Goal: Transaction & Acquisition: Download file/media

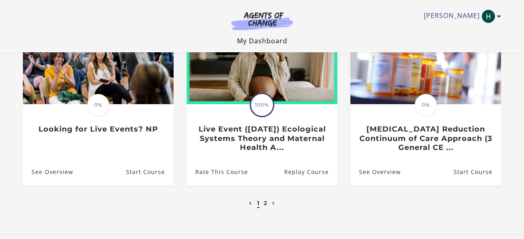
click at [265, 44] on link "My Dashboard" at bounding box center [262, 40] width 50 height 9
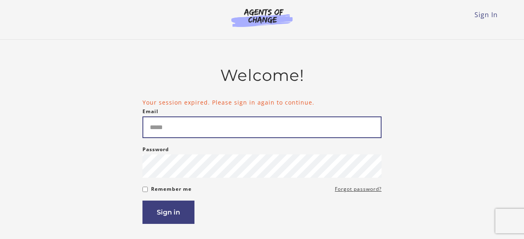
click at [156, 133] on input "Email" at bounding box center [261, 128] width 239 height 22
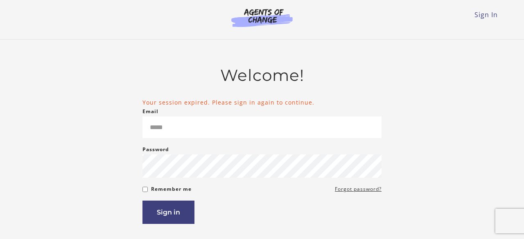
click at [110, 147] on div "Welcome! Your session expired. Please sign in again to continue. Email Please e…" at bounding box center [262, 185] width 478 height 239
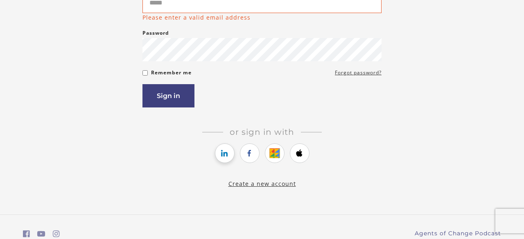
scroll to position [125, 0]
click at [271, 156] on icon "https://courses.thinkific.com/users/auth/google?ss%5Breferral%5D=&ss%5Buser_ret…" at bounding box center [274, 153] width 10 height 10
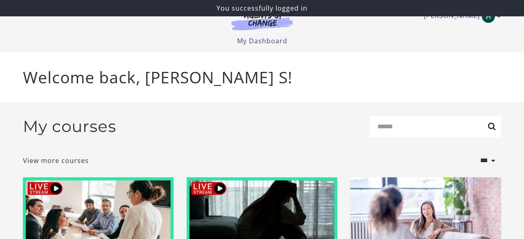
click at [487, 23] on div "Hannah S My Account Support Sign Out Toggle menu Menu My Dashboard My Account S…" at bounding box center [262, 23] width 478 height 46
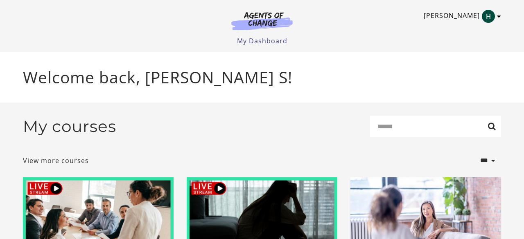
click at [487, 23] on link "[PERSON_NAME]" at bounding box center [460, 16] width 73 height 13
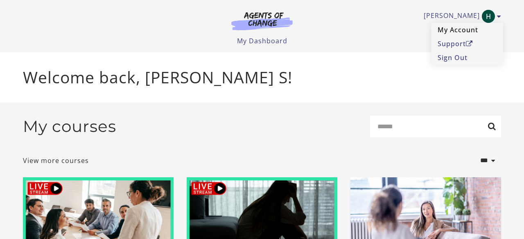
click at [465, 32] on link "My Account" at bounding box center [467, 30] width 72 height 14
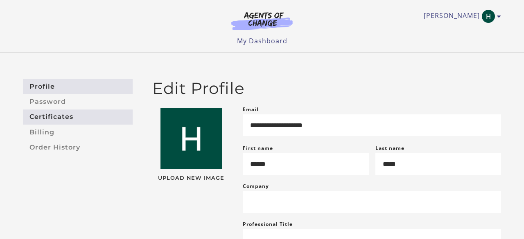
click at [82, 115] on link "Certificates" at bounding box center [78, 117] width 110 height 15
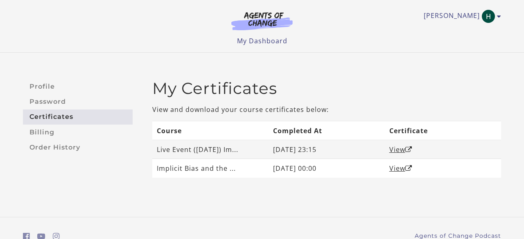
click at [171, 147] on td "Live Event (8/1/25) Im..." at bounding box center [210, 149] width 116 height 19
click at [393, 150] on link "View" at bounding box center [400, 149] width 23 height 9
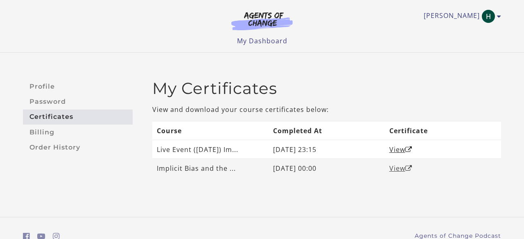
click at [396, 169] on link "View" at bounding box center [400, 168] width 23 height 9
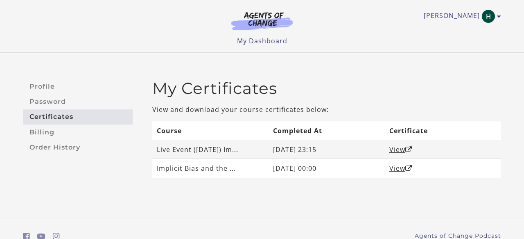
click at [236, 152] on td "Live Event (8/1/25) Im..." at bounding box center [210, 149] width 116 height 19
click at [399, 151] on link "View" at bounding box center [400, 149] width 23 height 9
click at [397, 147] on link "View" at bounding box center [400, 149] width 23 height 9
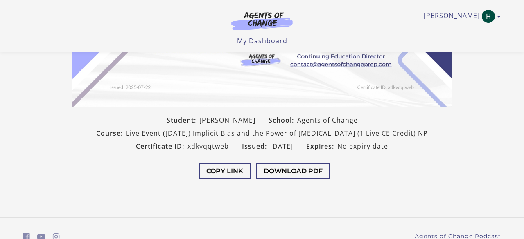
scroll to position [219, 0]
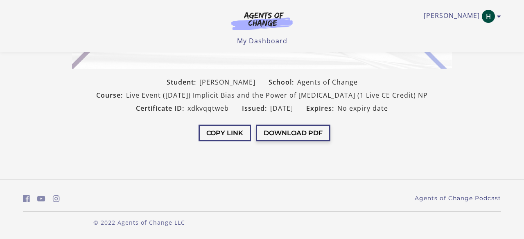
click at [295, 132] on button "Download PDF" at bounding box center [293, 133] width 74 height 17
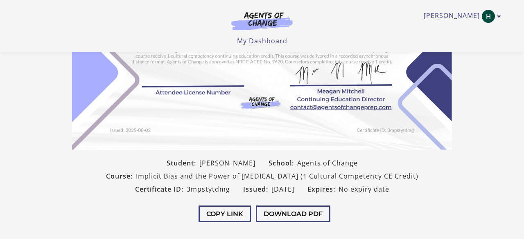
scroll to position [141, 0]
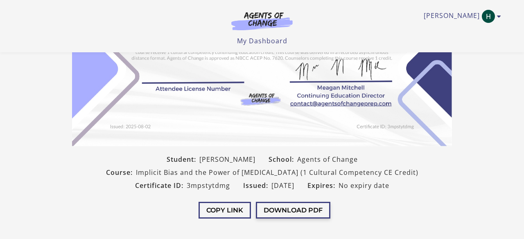
click at [286, 216] on button "Download PDF" at bounding box center [293, 210] width 74 height 17
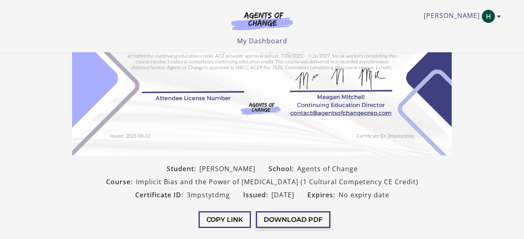
scroll to position [131, 0]
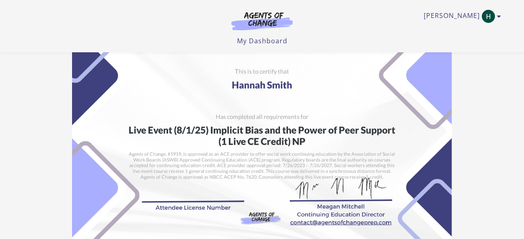
scroll to position [23, 0]
